Goal: Find specific page/section: Find specific page/section

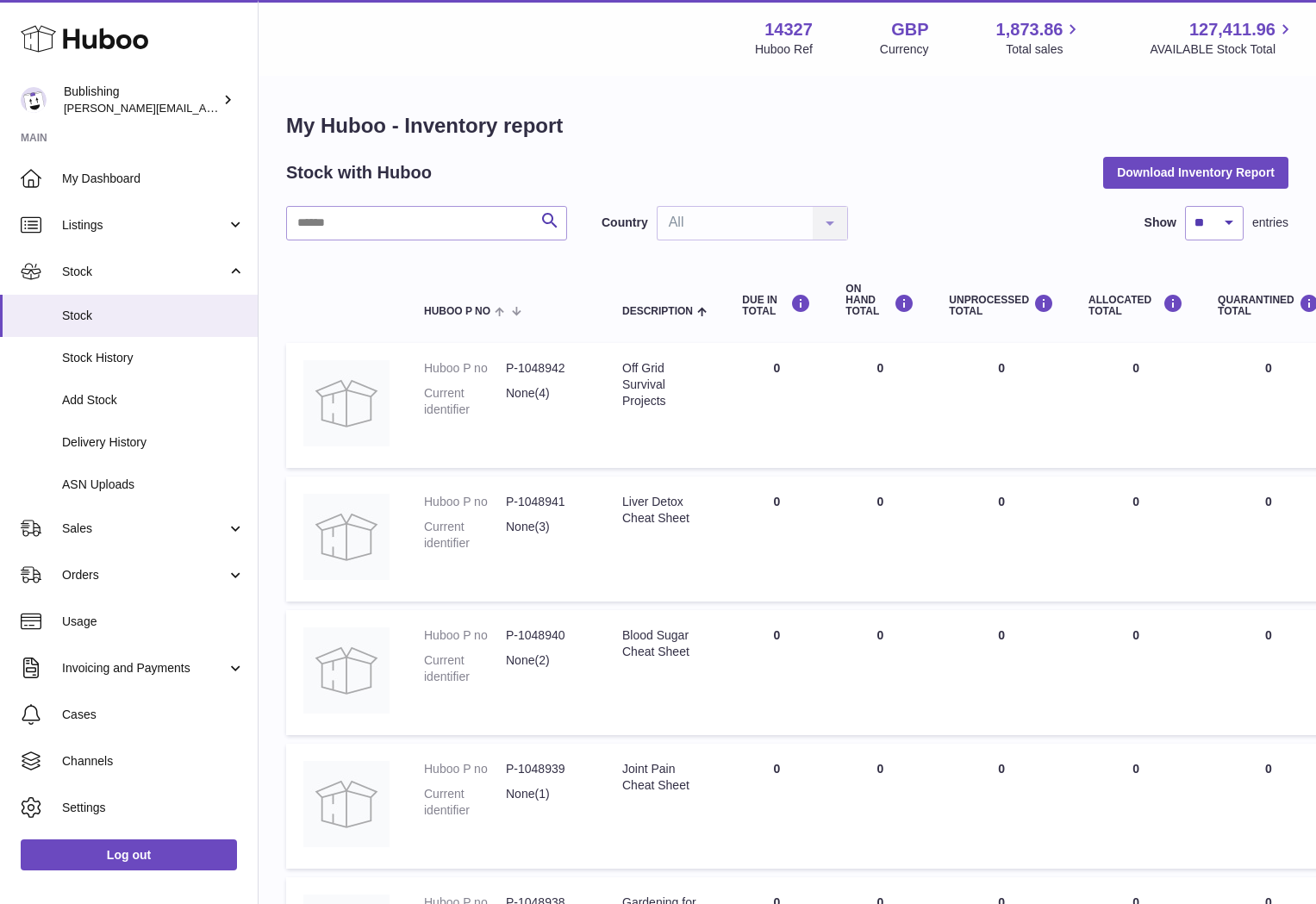
scroll to position [618, 0]
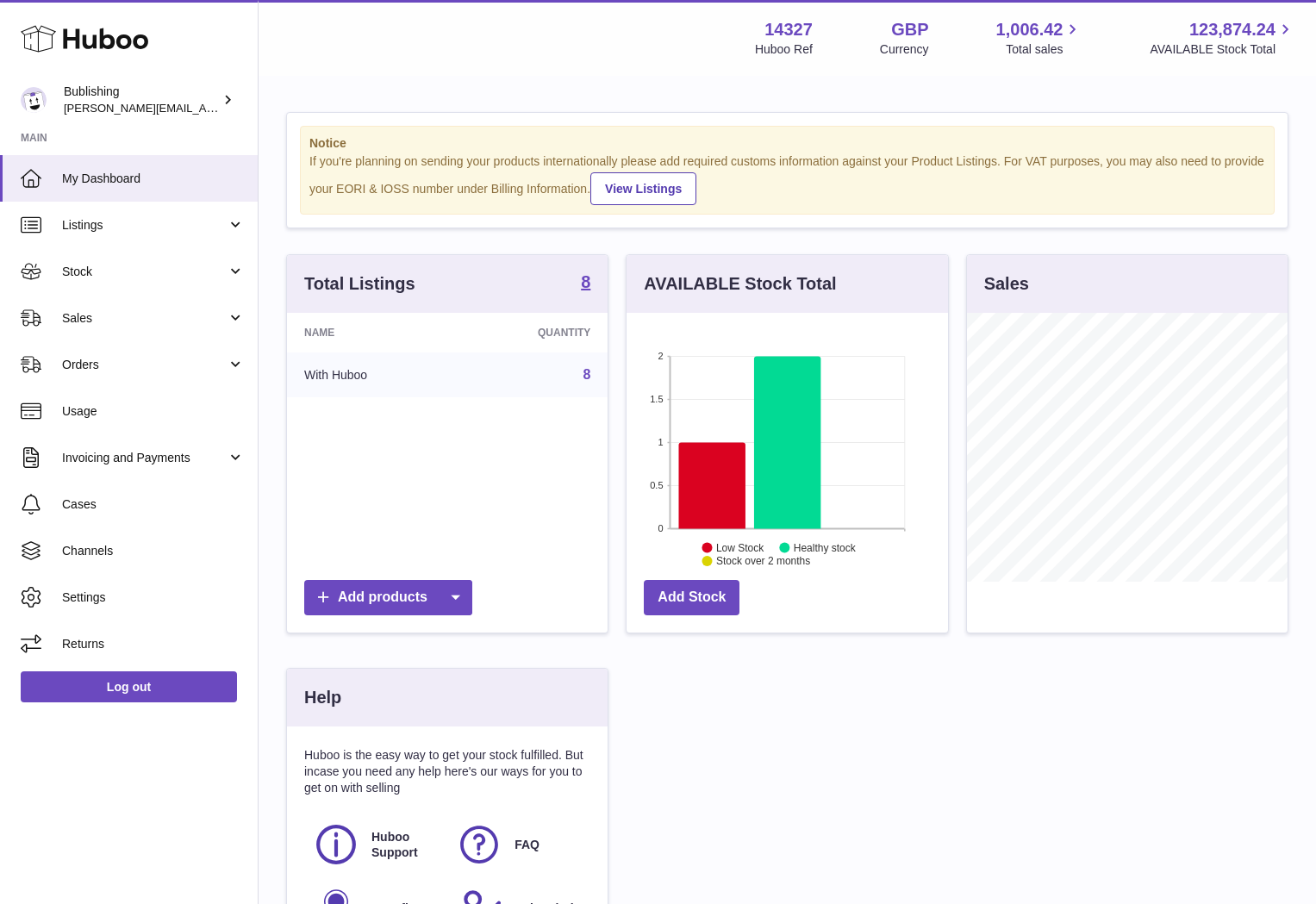
scroll to position [268, 321]
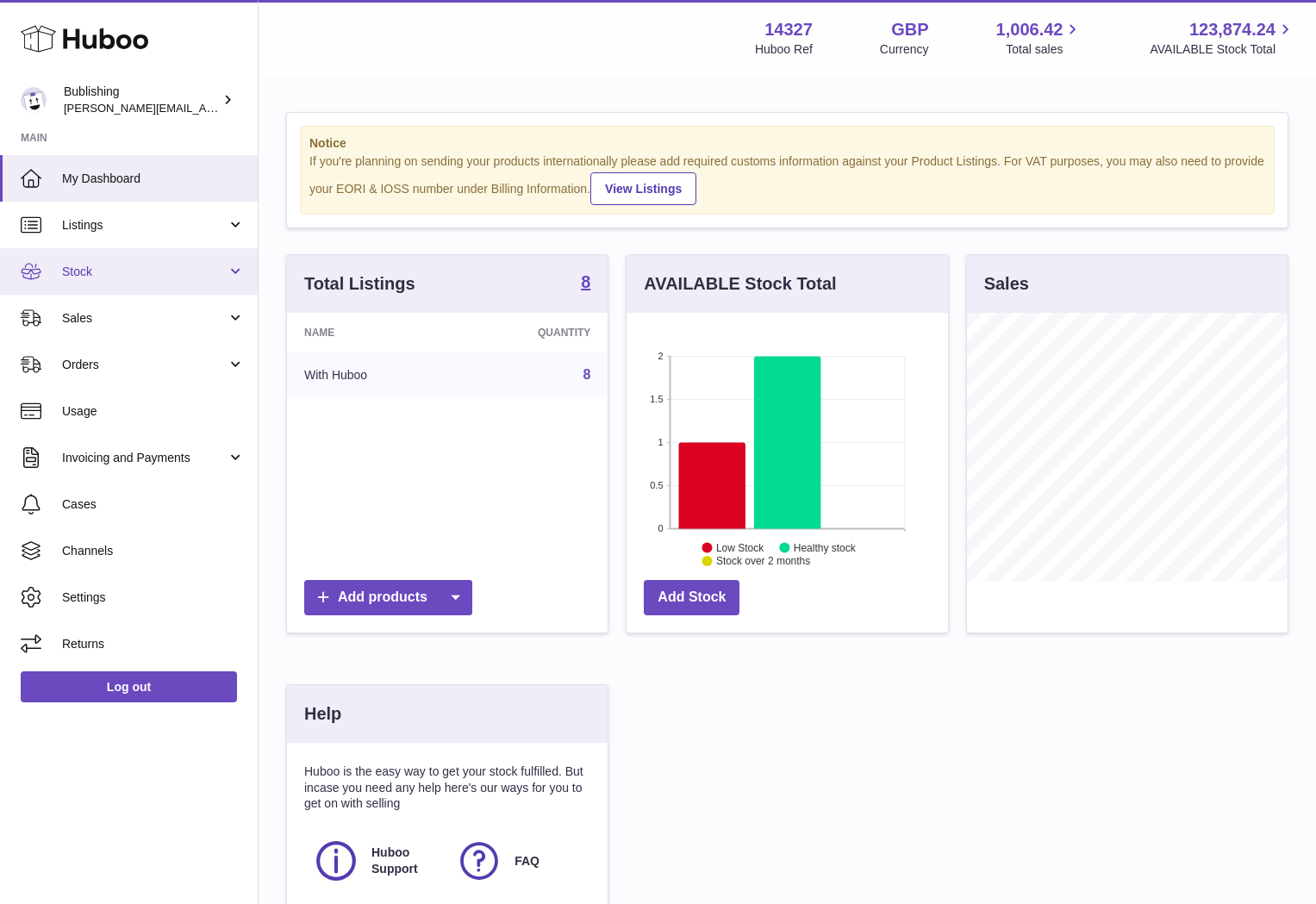
click at [155, 251] on link "Stock" at bounding box center [128, 271] width 258 height 46
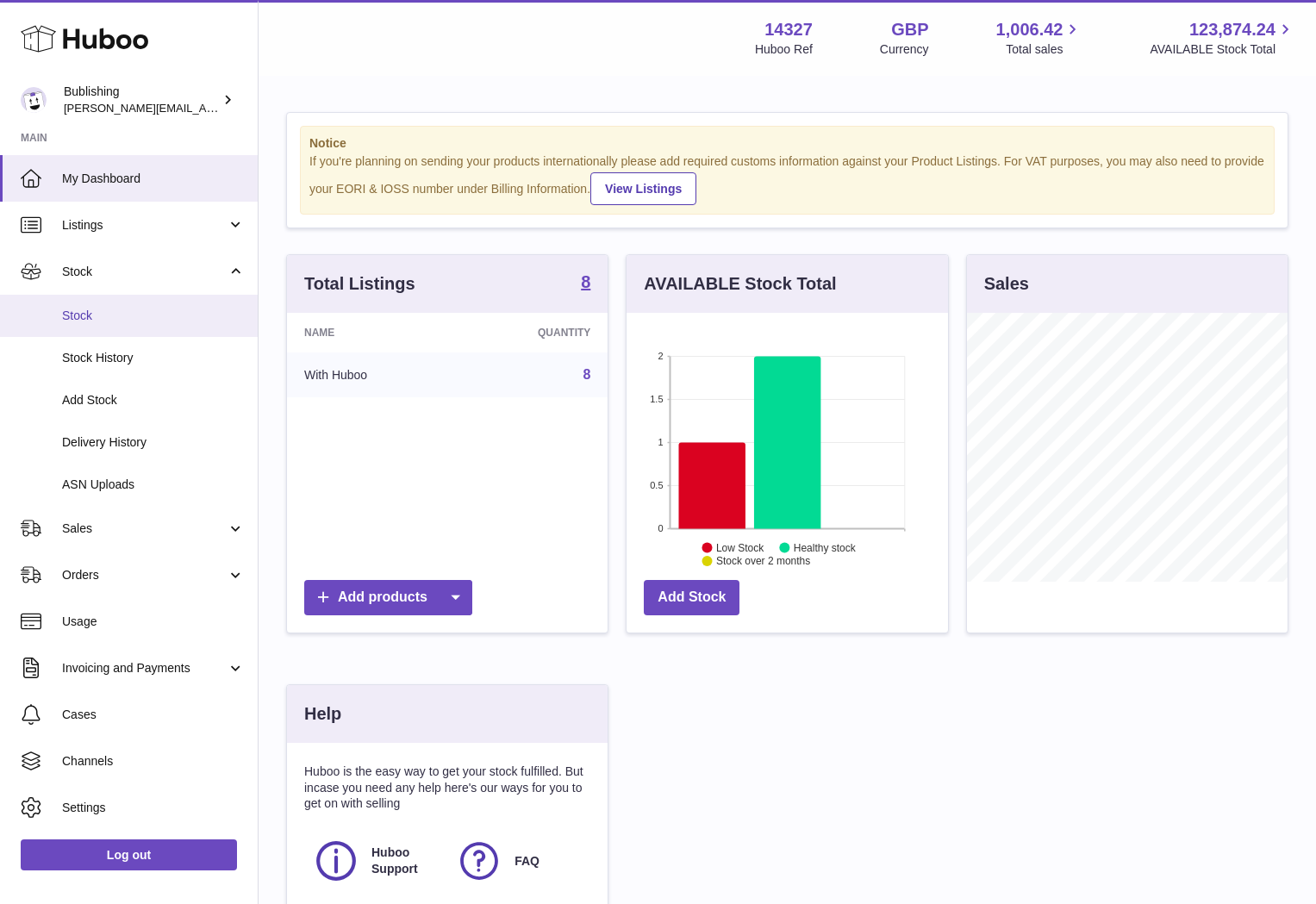
click at [78, 307] on span "Stock" at bounding box center [154, 315] width 183 height 16
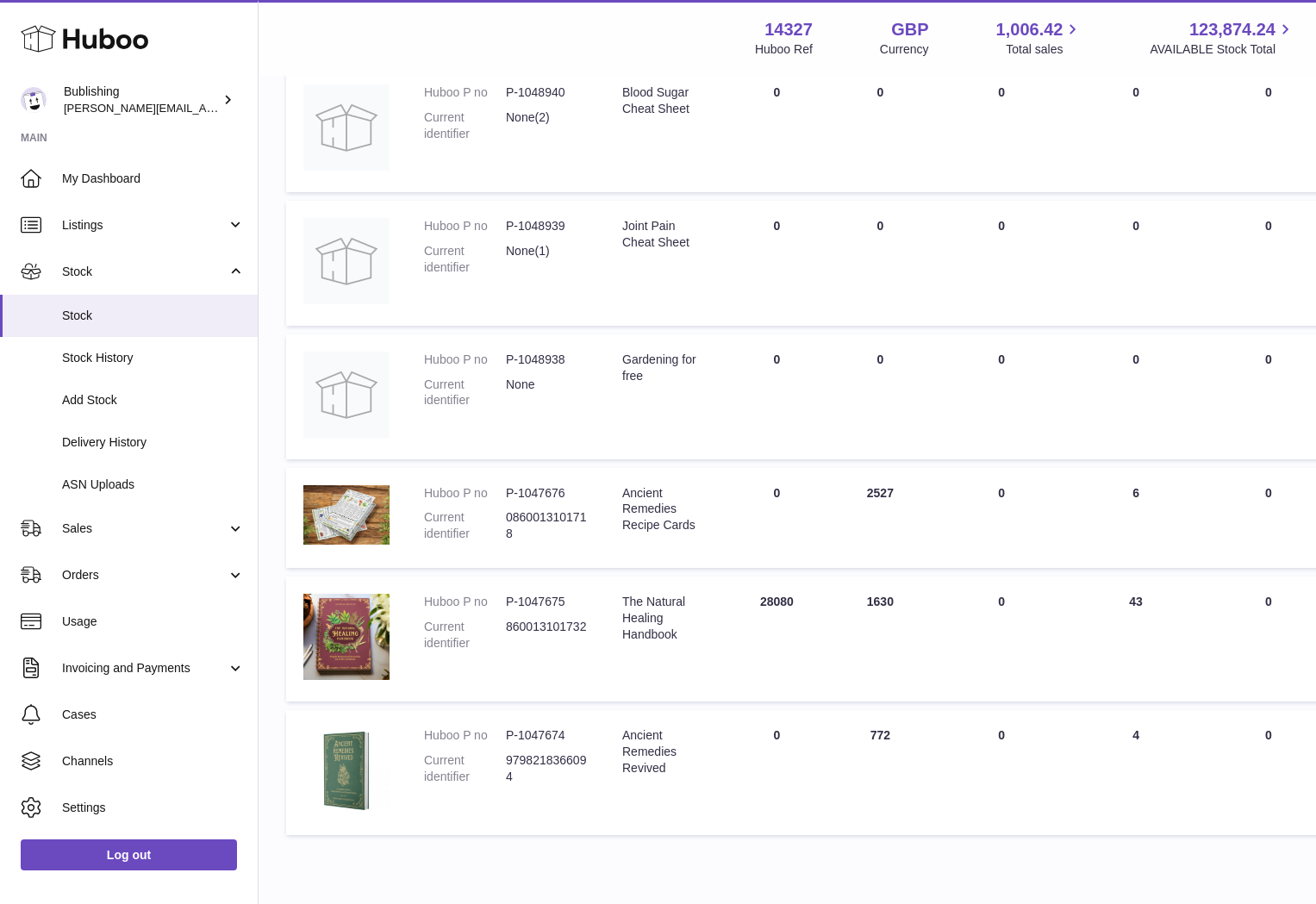
scroll to position [618, 0]
